Goal: Task Accomplishment & Management: Manage account settings

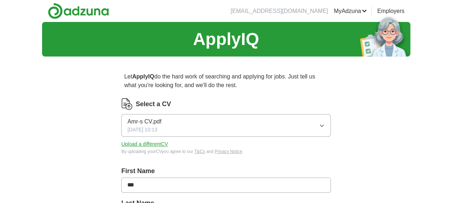
click at [275, 123] on button "Amr-s CV.pdf [DATE] 10:13" at bounding box center [225, 125] width 209 height 23
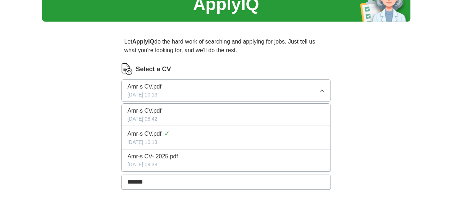
scroll to position [35, 0]
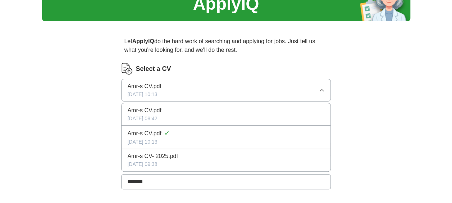
click at [266, 113] on div "Amr-s CV.pdf" at bounding box center [225, 110] width 197 height 9
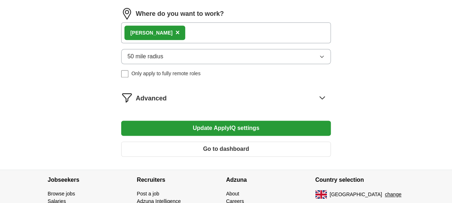
scroll to position [416, 0]
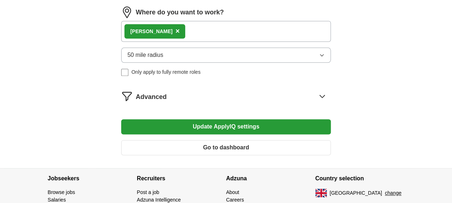
click at [164, 34] on div "[PERSON_NAME] ×" at bounding box center [225, 31] width 209 height 21
click at [174, 29] on div "[PERSON_NAME] ×" at bounding box center [225, 31] width 209 height 21
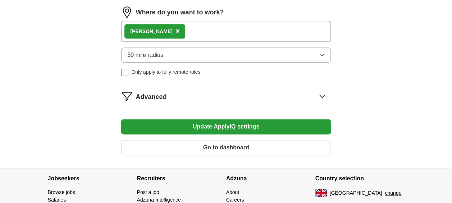
click at [148, 32] on div "[PERSON_NAME] ×" at bounding box center [154, 31] width 61 height 14
click at [175, 29] on span "×" at bounding box center [177, 31] width 4 height 8
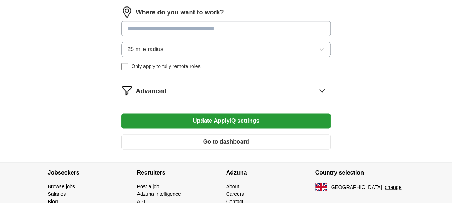
click at [155, 31] on input at bounding box center [225, 28] width 209 height 15
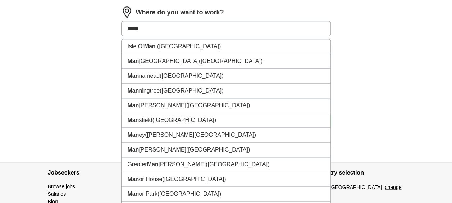
type input "******"
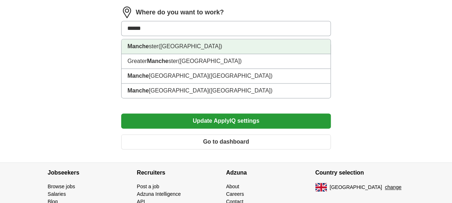
click at [166, 43] on span "([GEOGRAPHIC_DATA])" at bounding box center [191, 46] width 64 height 6
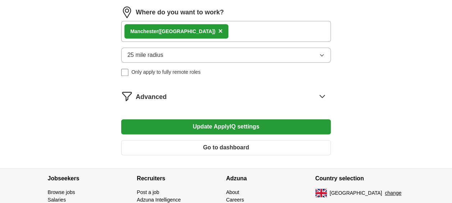
click at [174, 47] on button "25 mile radius" at bounding box center [225, 54] width 209 height 15
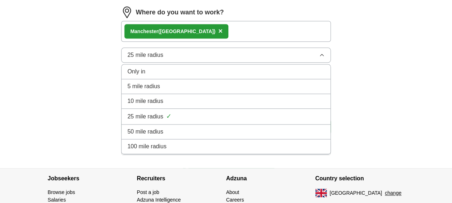
click at [179, 114] on div "25 mile radius ✓" at bounding box center [225, 116] width 197 height 10
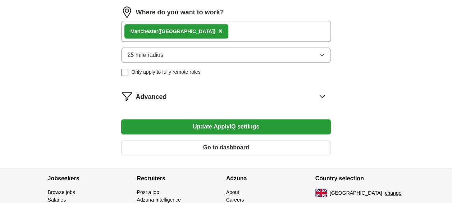
click at [203, 124] on button "Update ApplyIQ settings" at bounding box center [225, 126] width 209 height 15
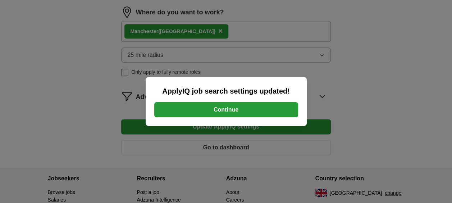
click at [167, 108] on button "Continue" at bounding box center [226, 109] width 144 height 15
